Goal: Information Seeking & Learning: Learn about a topic

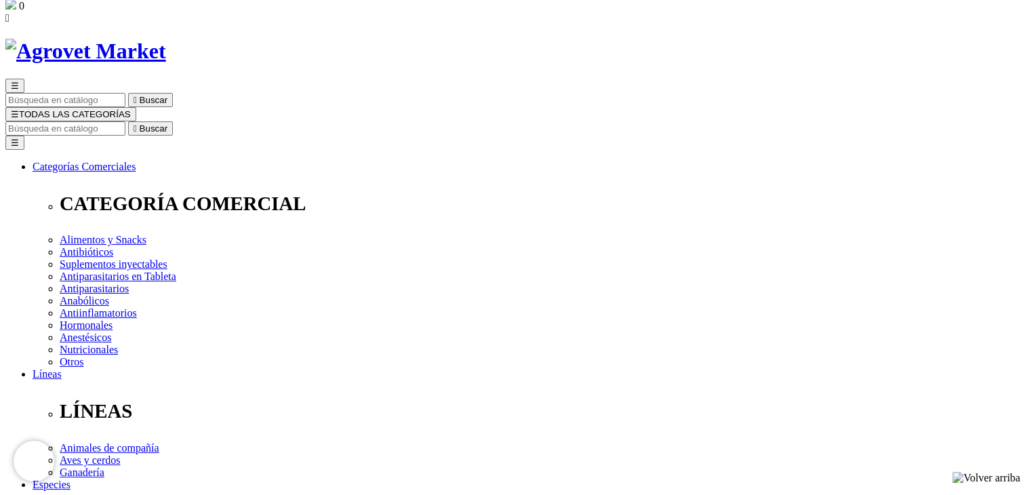
scroll to position [68, 0]
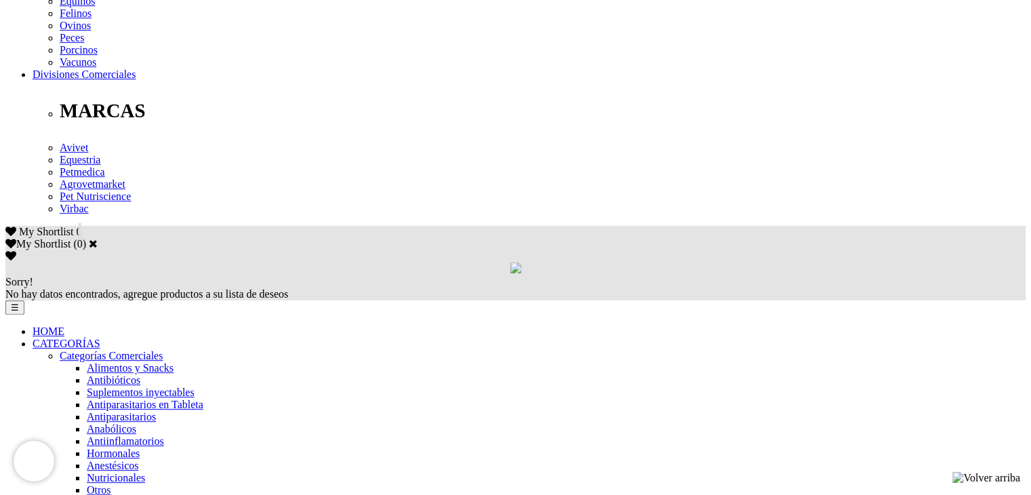
scroll to position [833, 0]
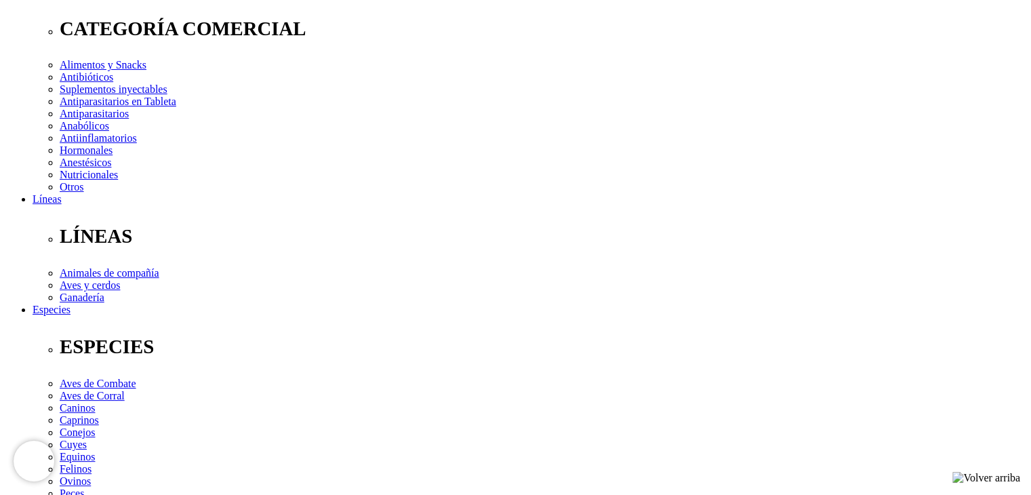
scroll to position [68, 0]
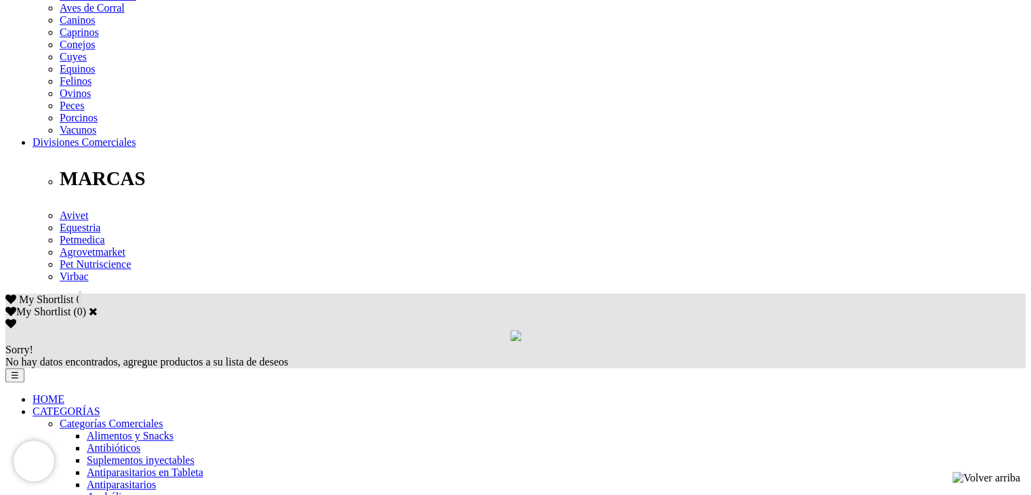
scroll to position [814, 0]
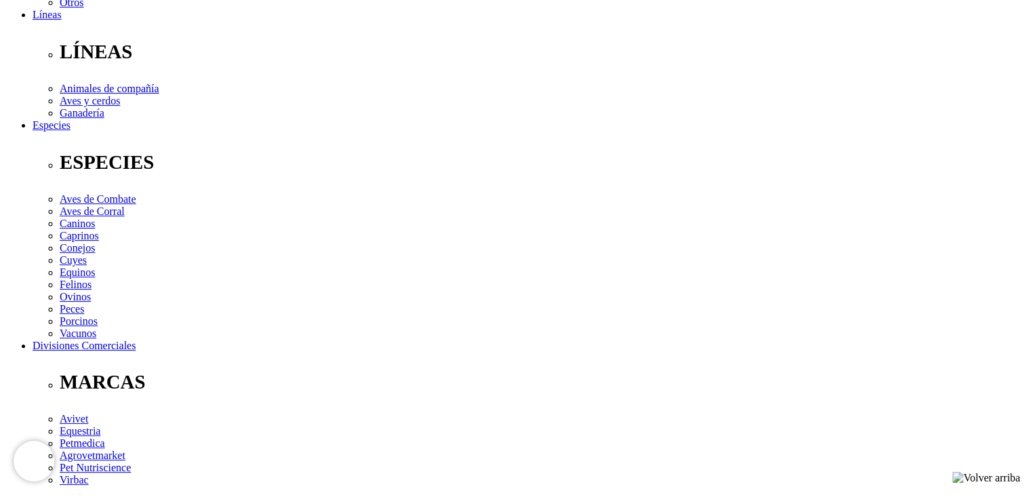
scroll to position [483, 0]
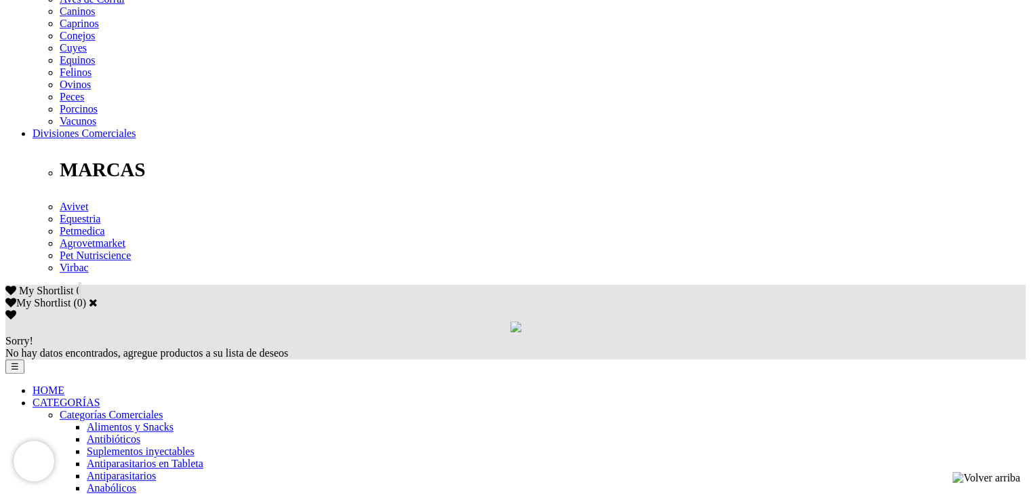
scroll to position [814, 0]
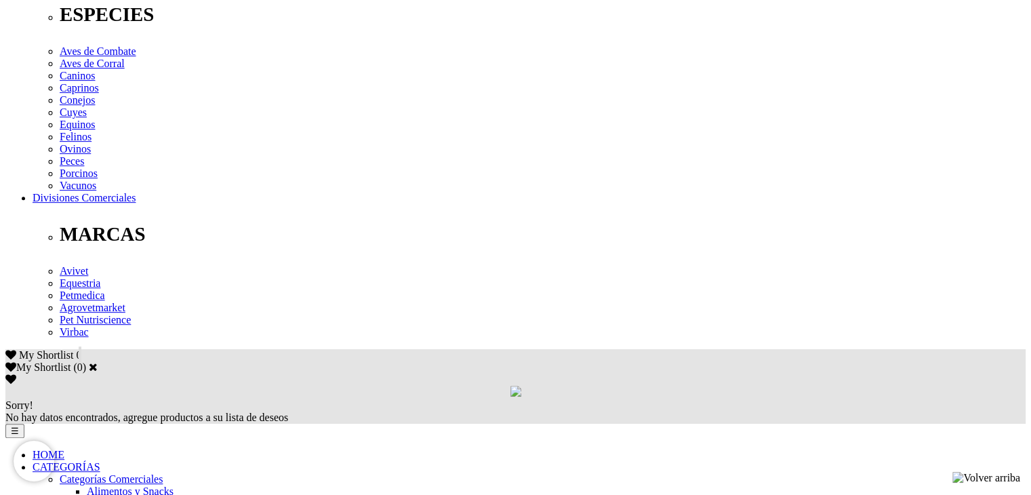
scroll to position [746, 0]
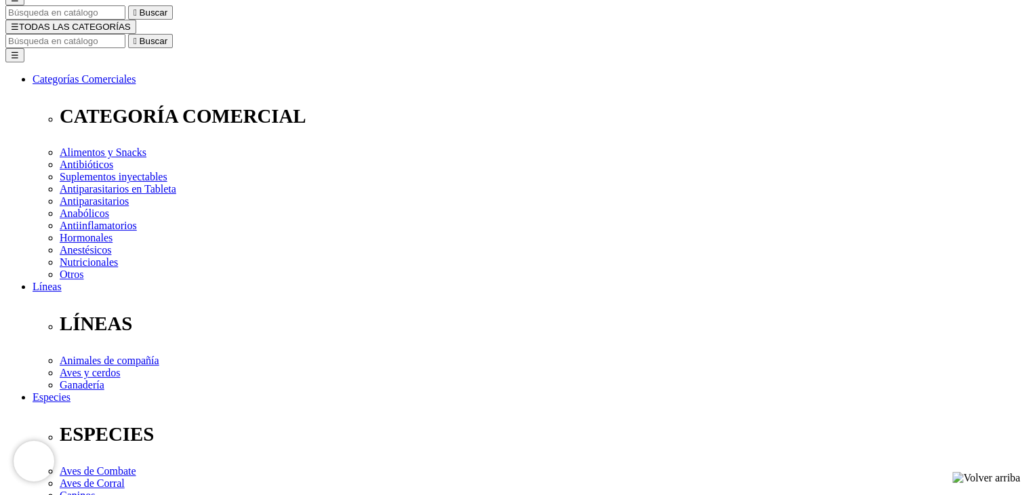
scroll to position [271, 0]
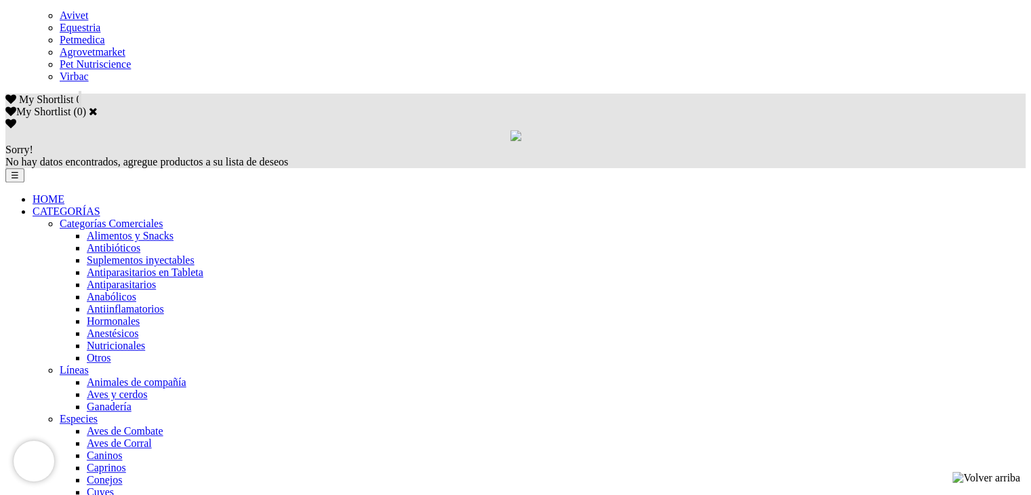
scroll to position [814, 0]
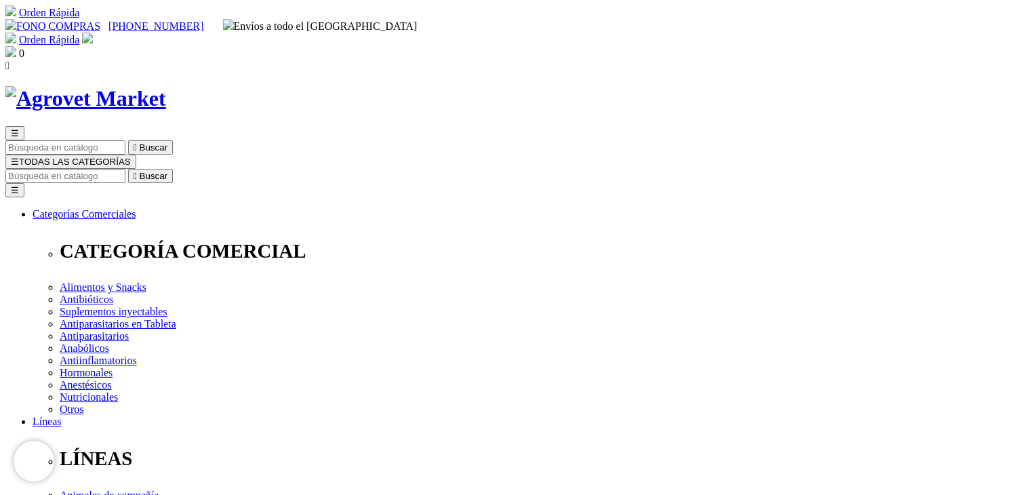
scroll to position [4, 0]
